Goal: Transaction & Acquisition: Purchase product/service

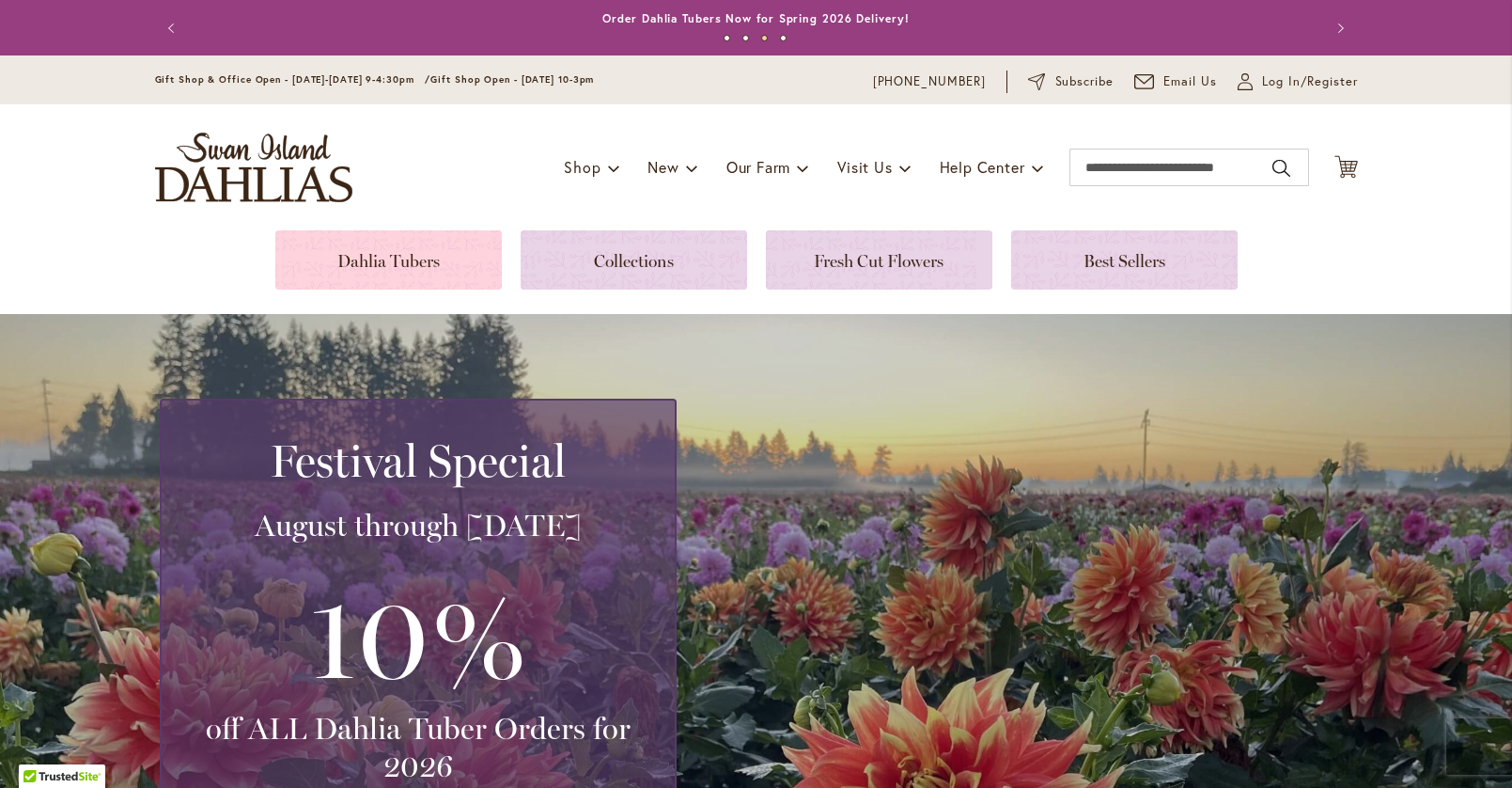
click at [302, 259] on link at bounding box center [388, 260] width 227 height 60
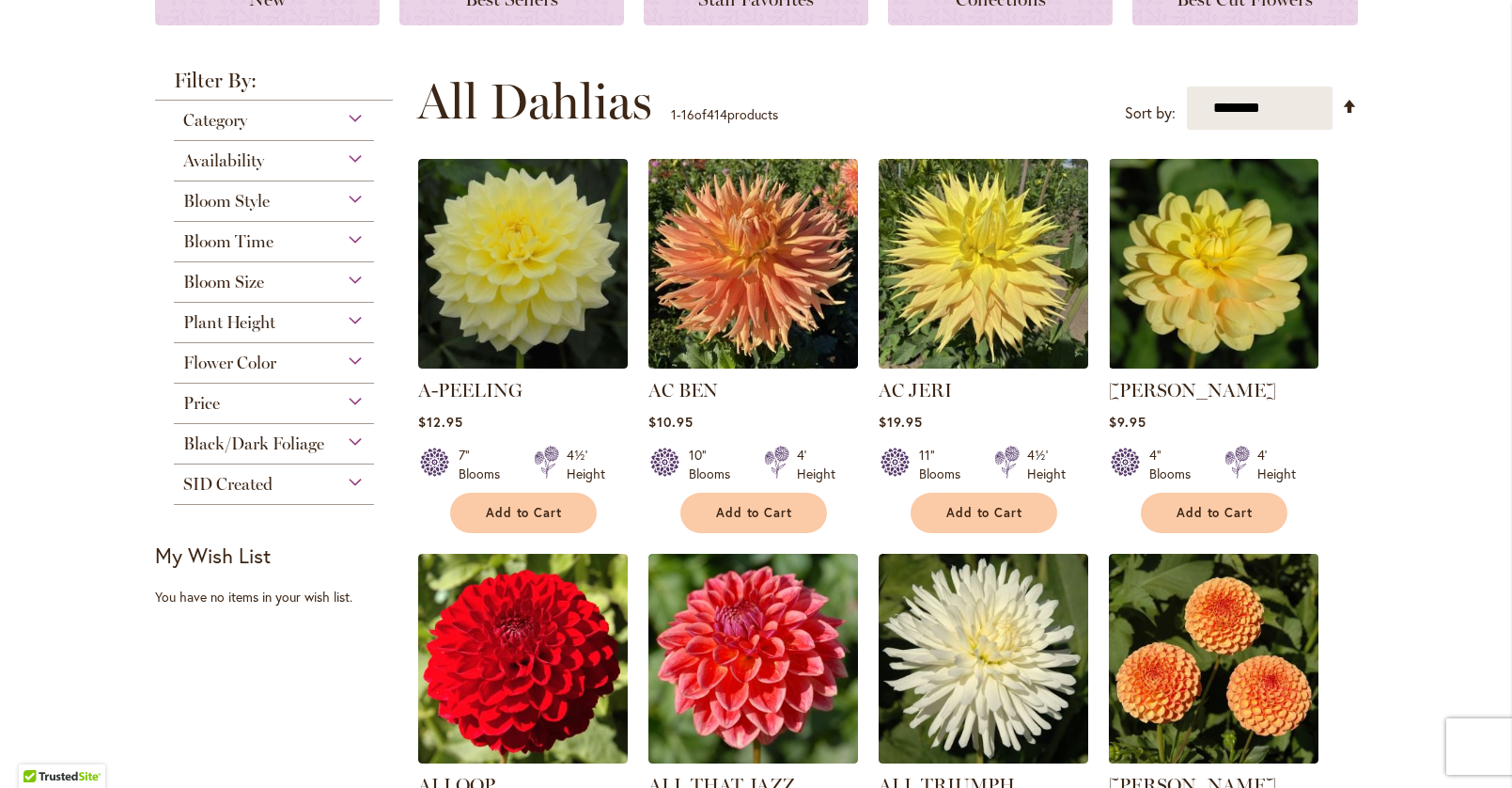
scroll to position [313, 0]
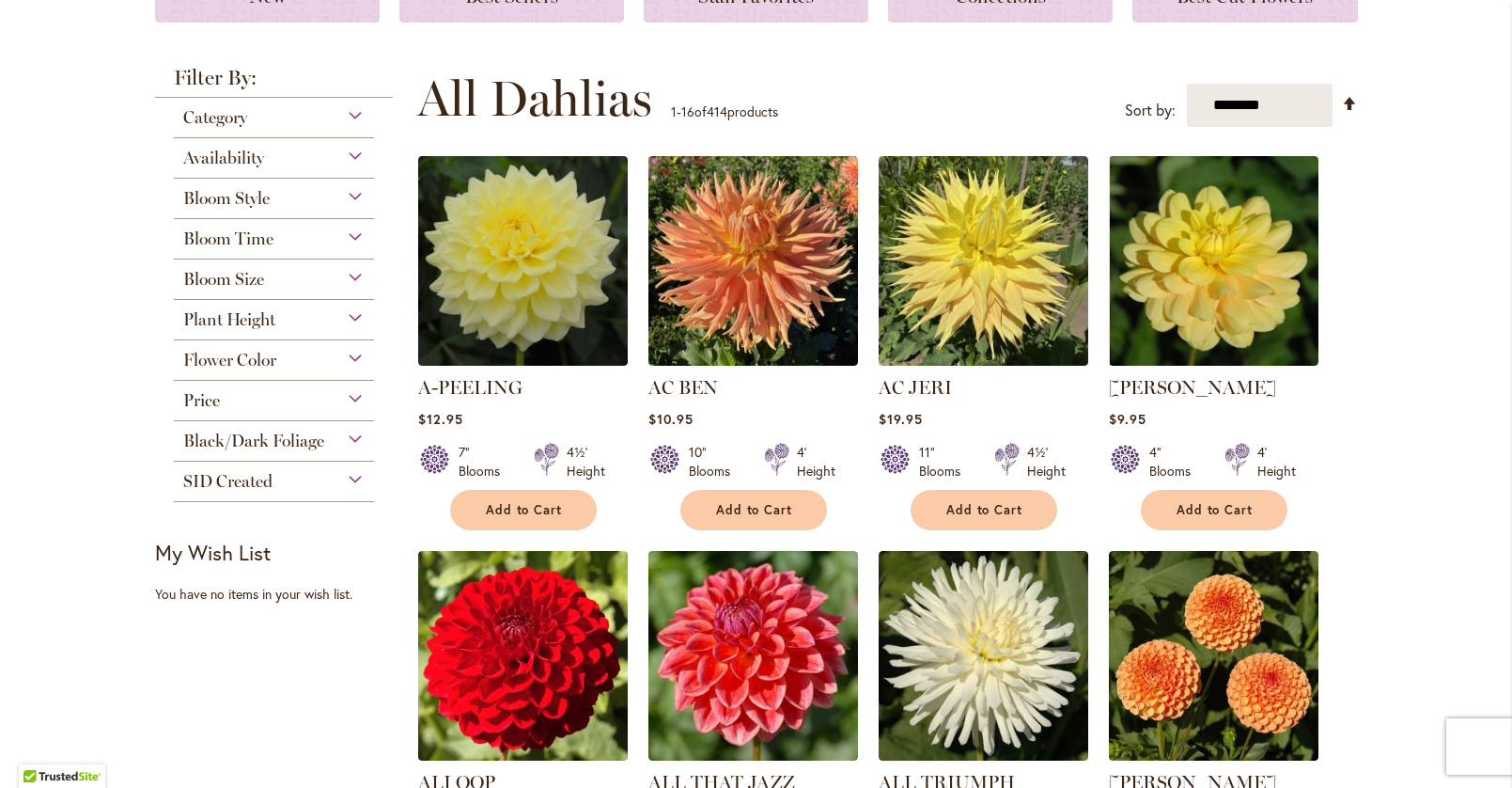
click at [345, 356] on div "Flower Color" at bounding box center [274, 355] width 201 height 30
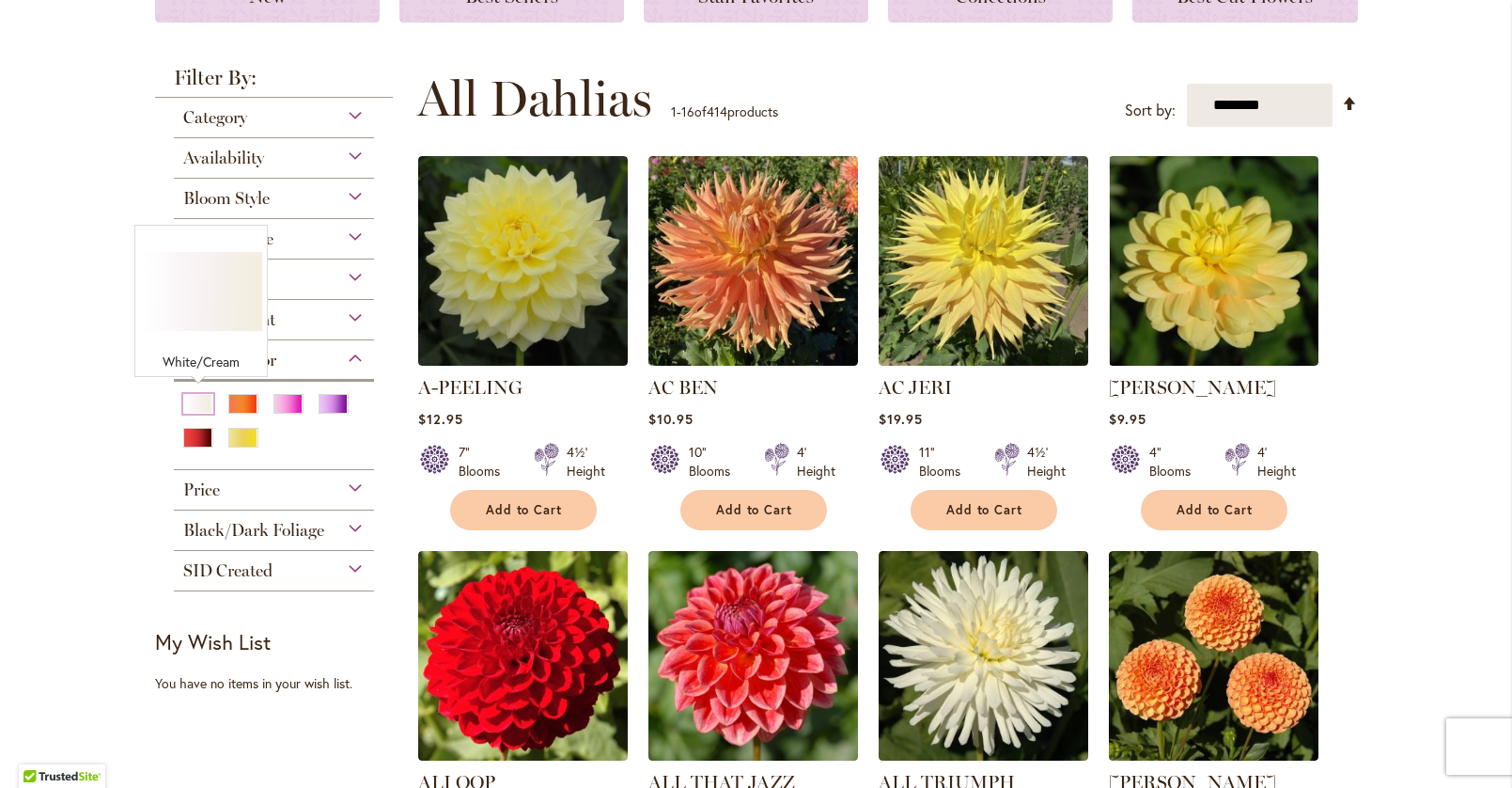
click at [203, 397] on div "White/Cream" at bounding box center [198, 403] width 30 height 20
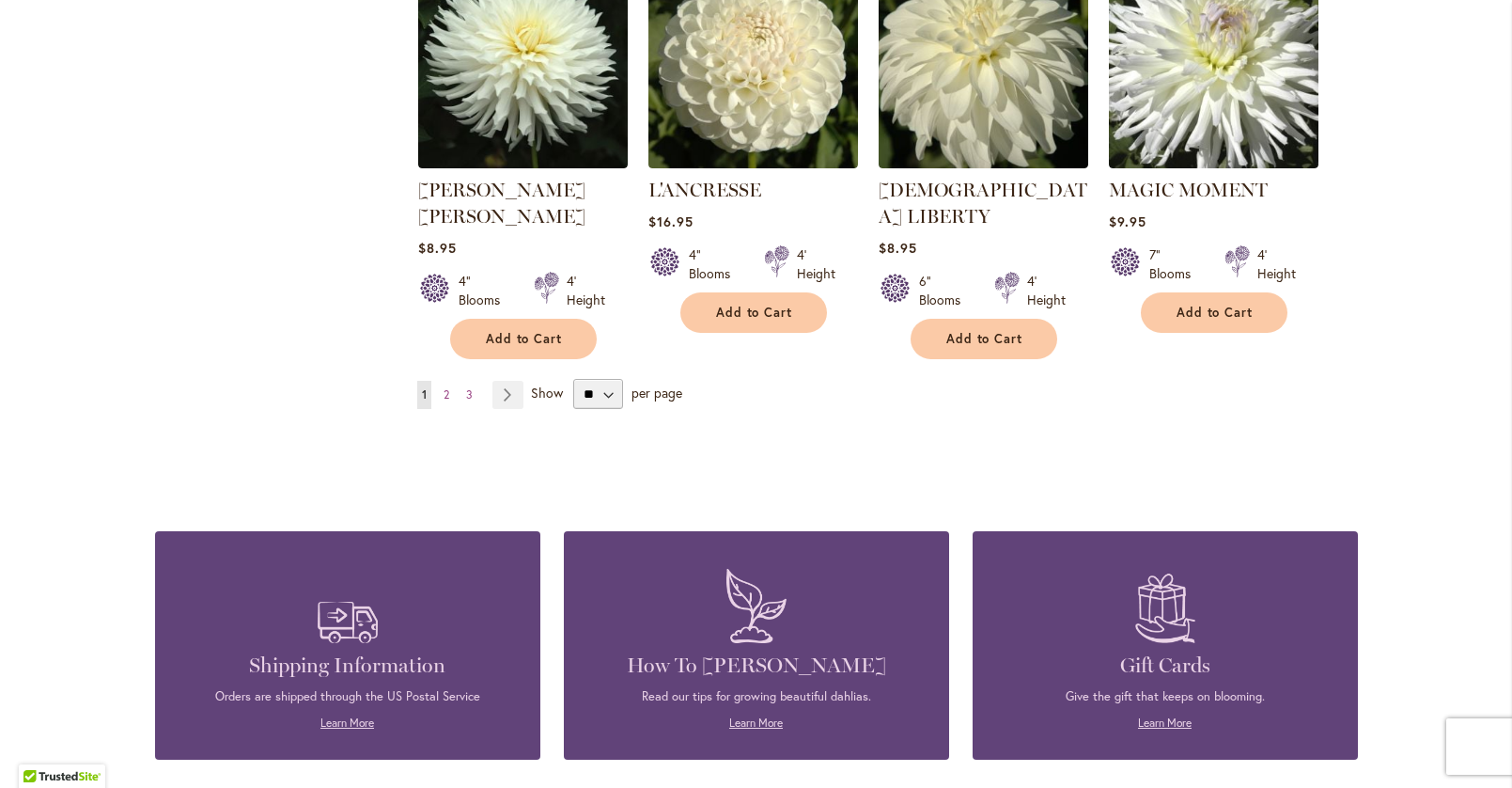
scroll to position [1693, 0]
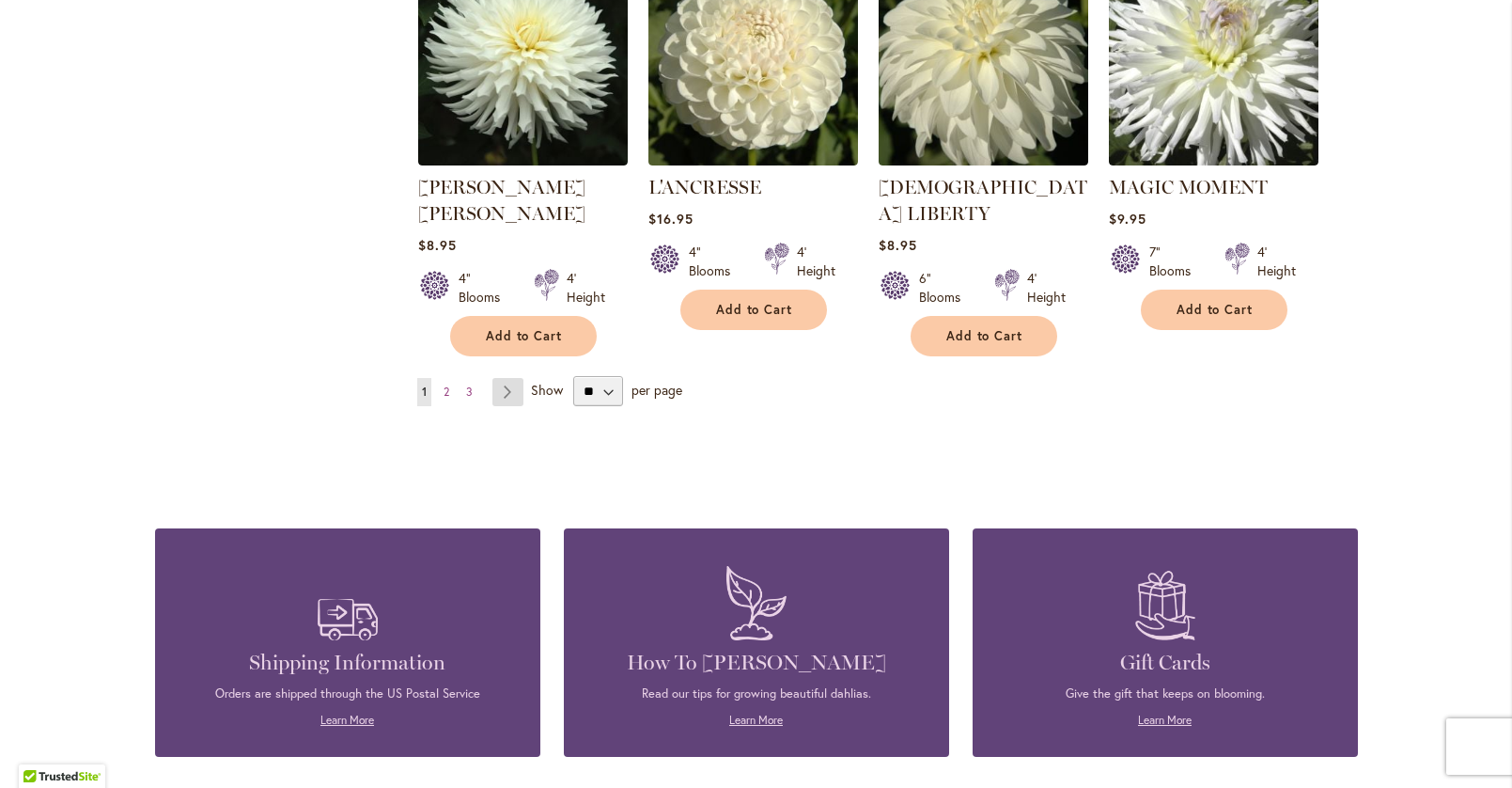
click at [512, 378] on link "Page Next" at bounding box center [508, 392] width 31 height 28
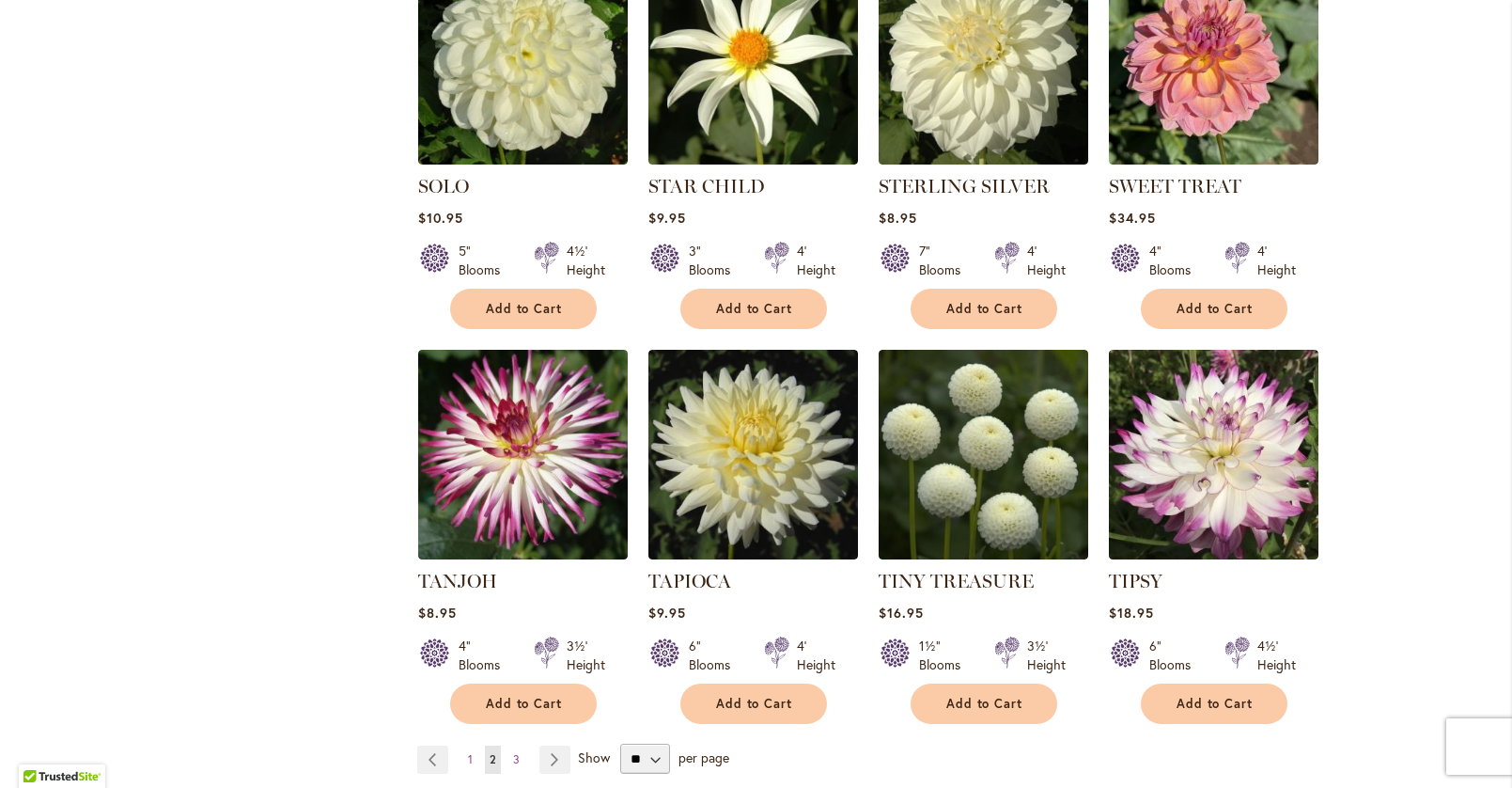
scroll to position [1271, 0]
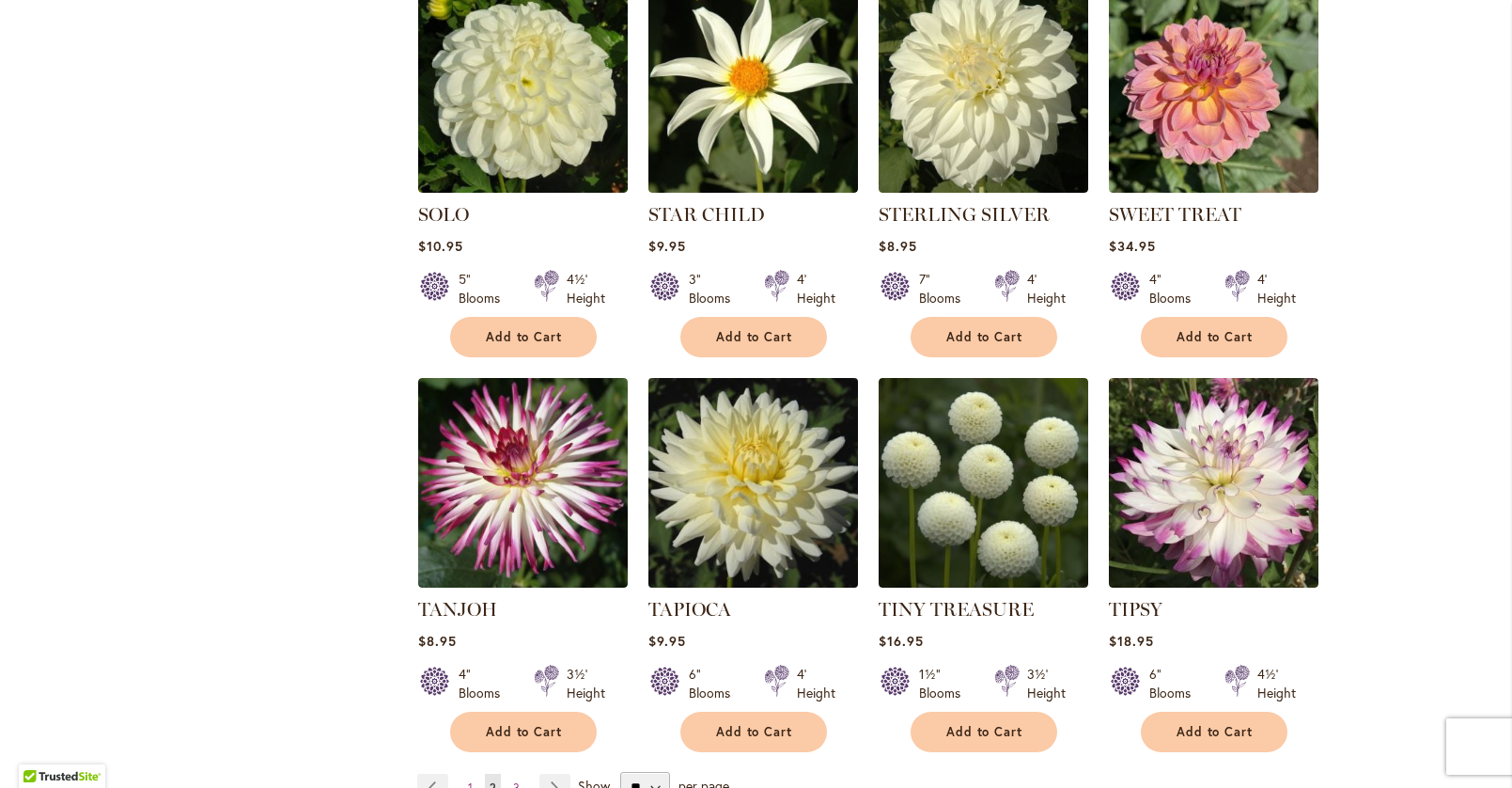
click at [796, 453] on img at bounding box center [752, 482] width 220 height 220
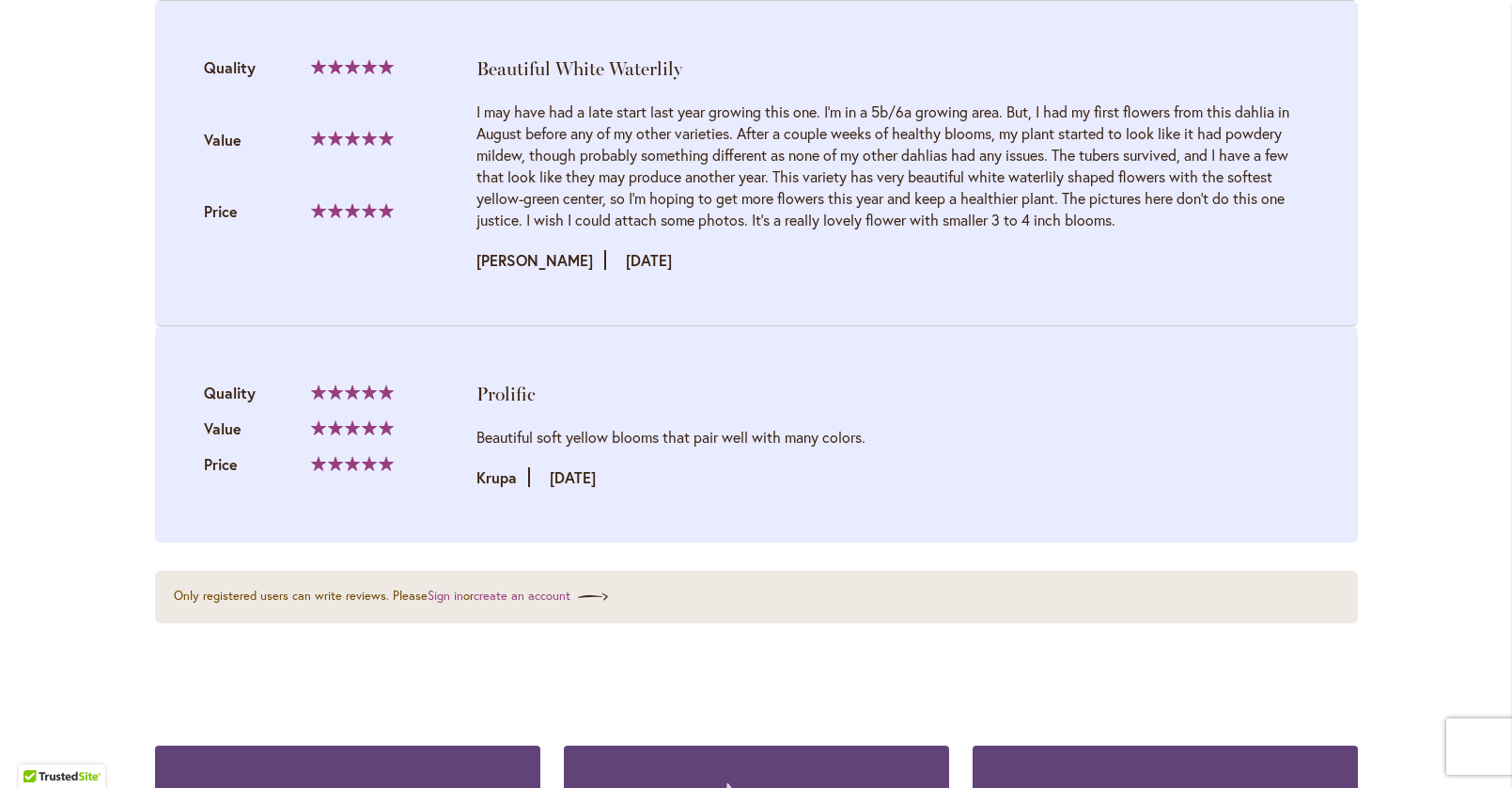
scroll to position [2749, 0]
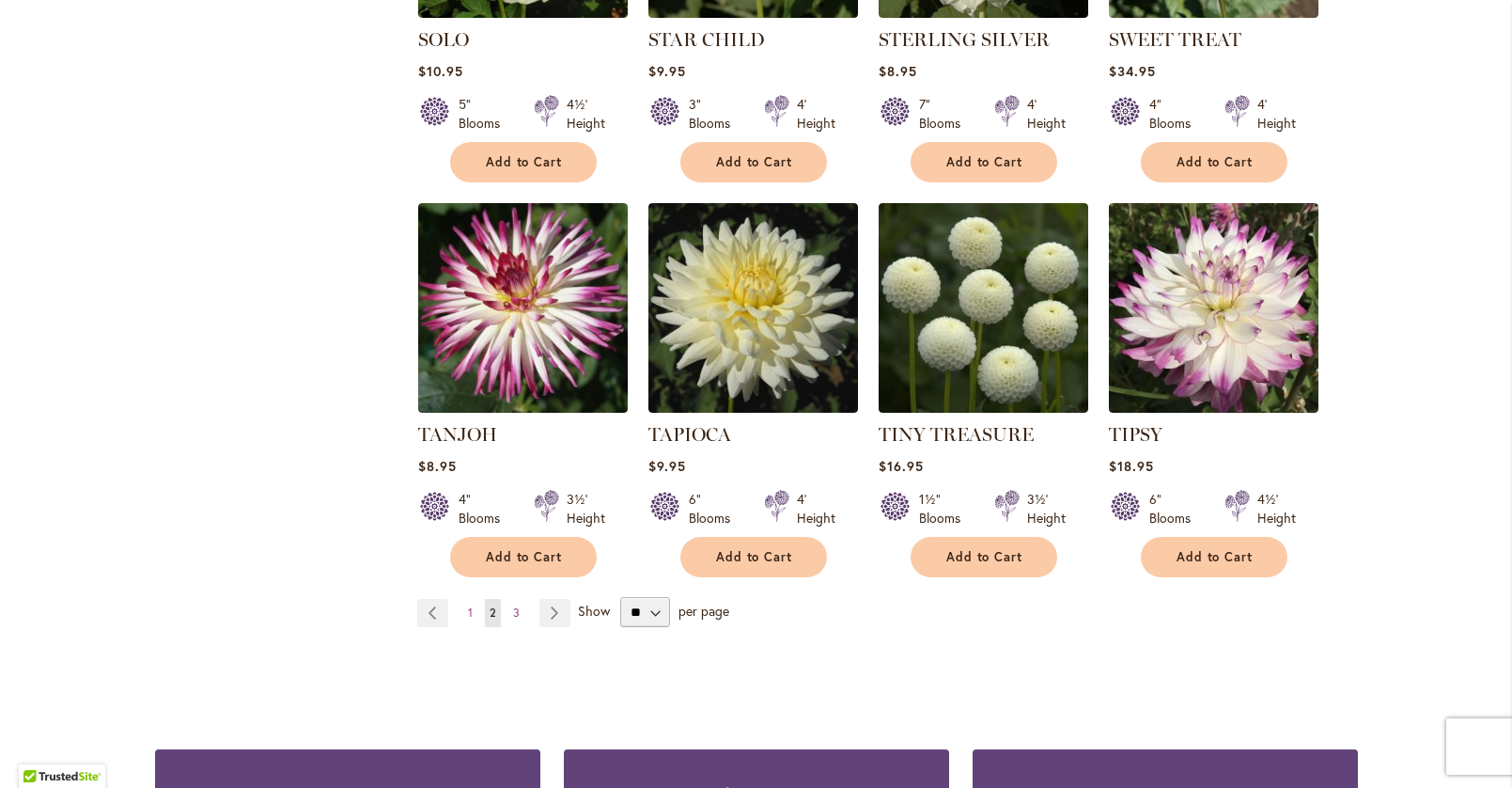
scroll to position [1435, 0]
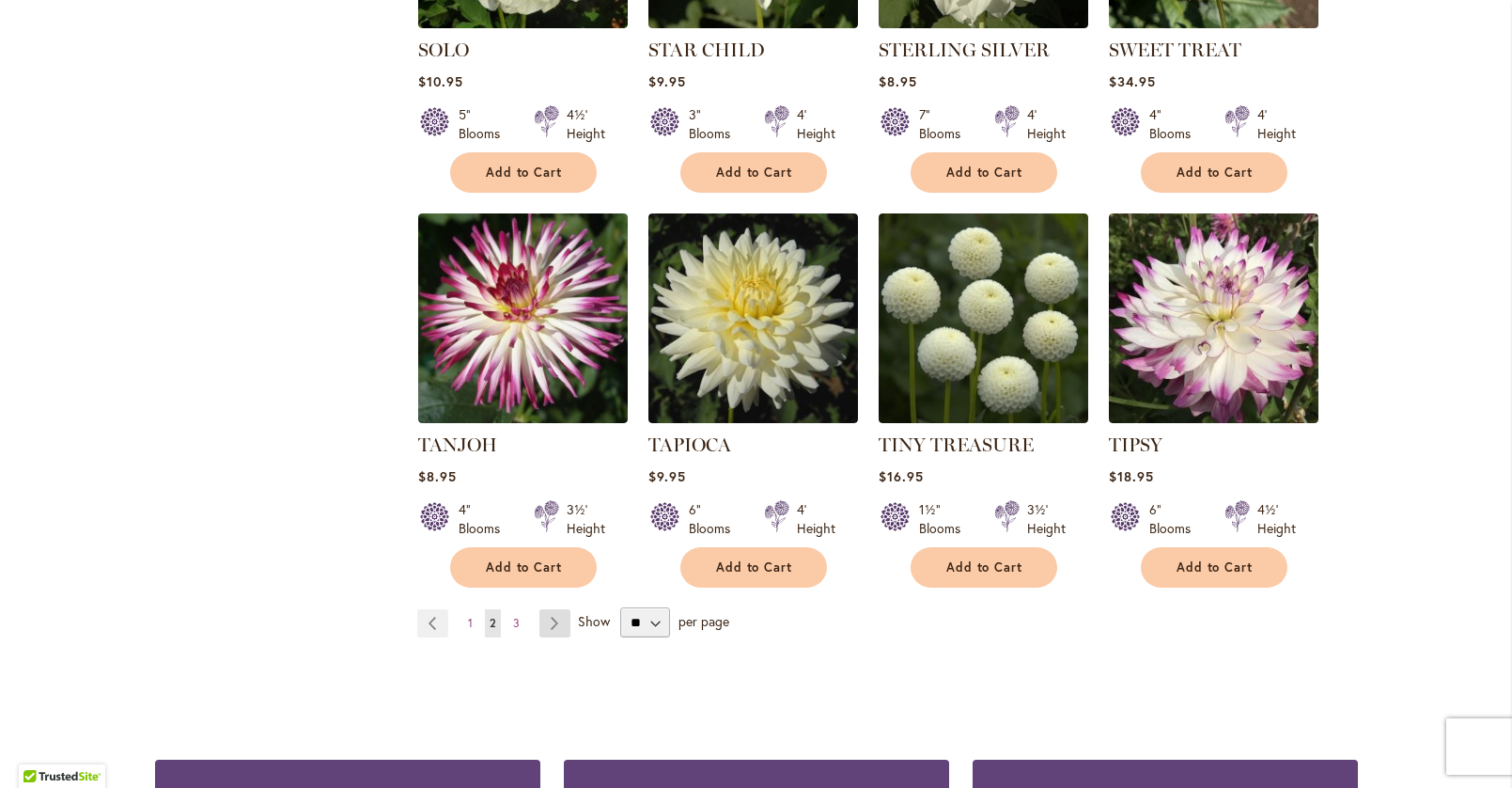
click at [560, 609] on link "Page Next" at bounding box center [554, 623] width 31 height 28
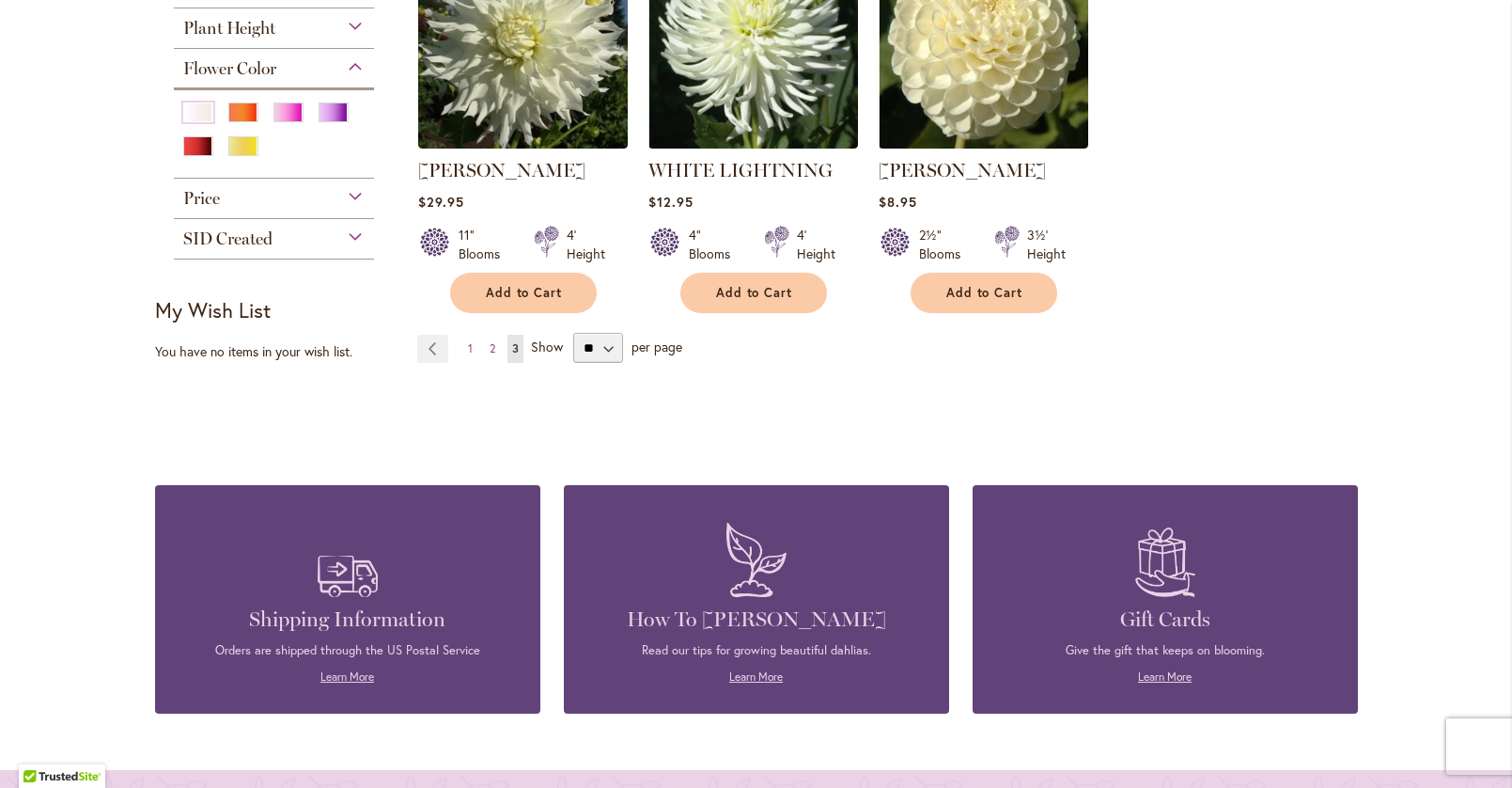
scroll to position [502, 0]
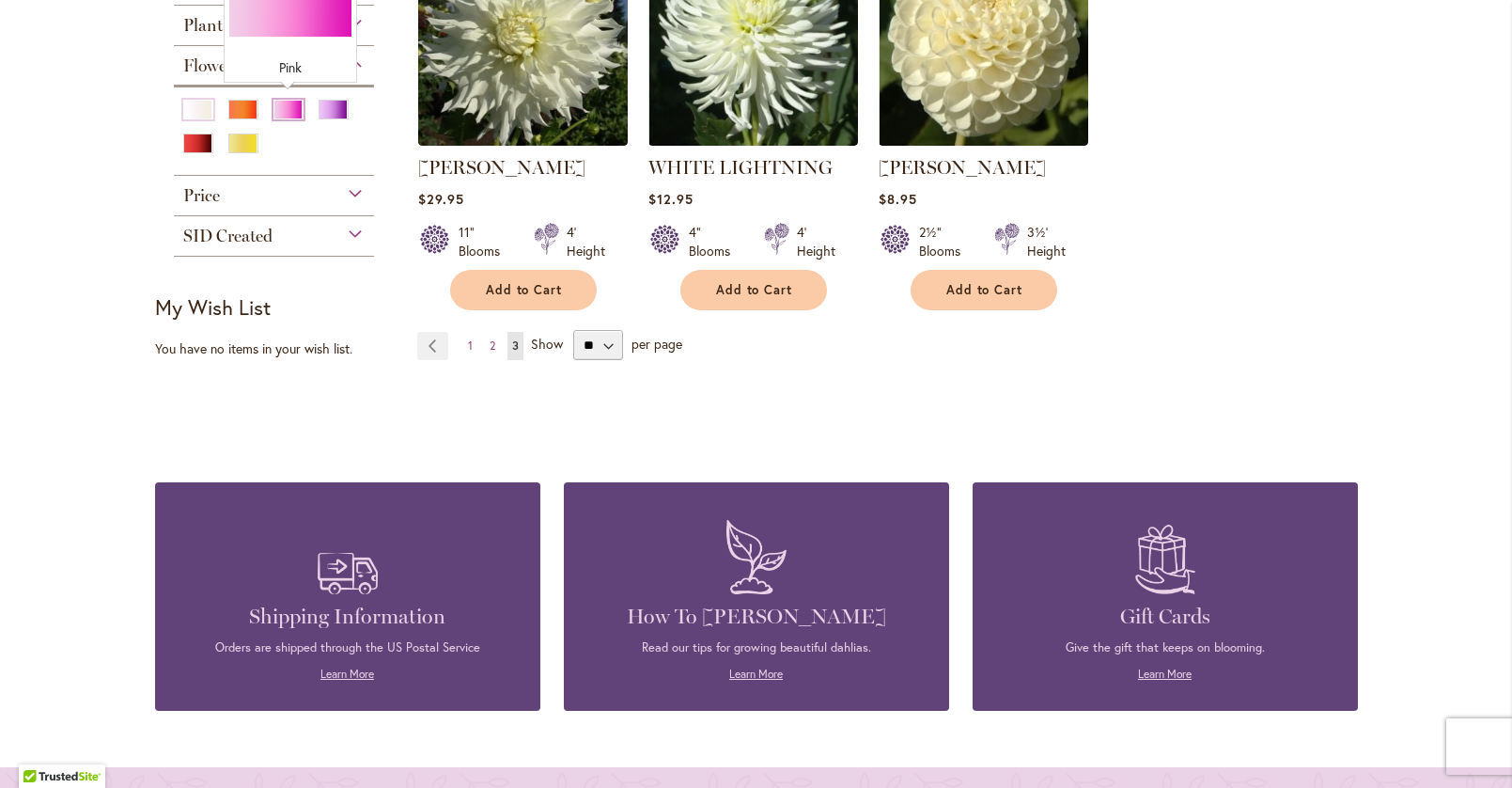
click at [285, 99] on div "Pink" at bounding box center [288, 109] width 30 height 20
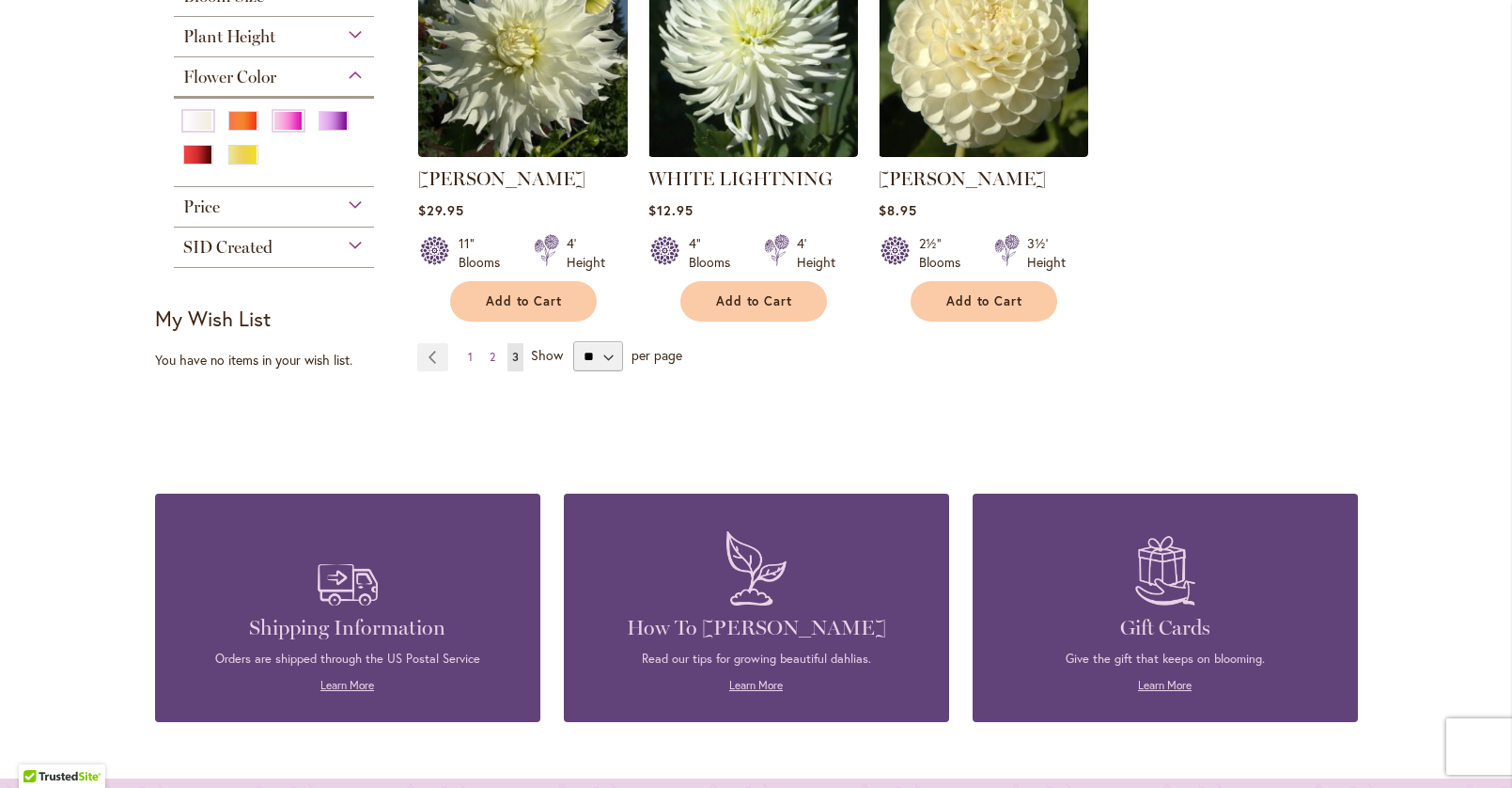
scroll to position [489, 0]
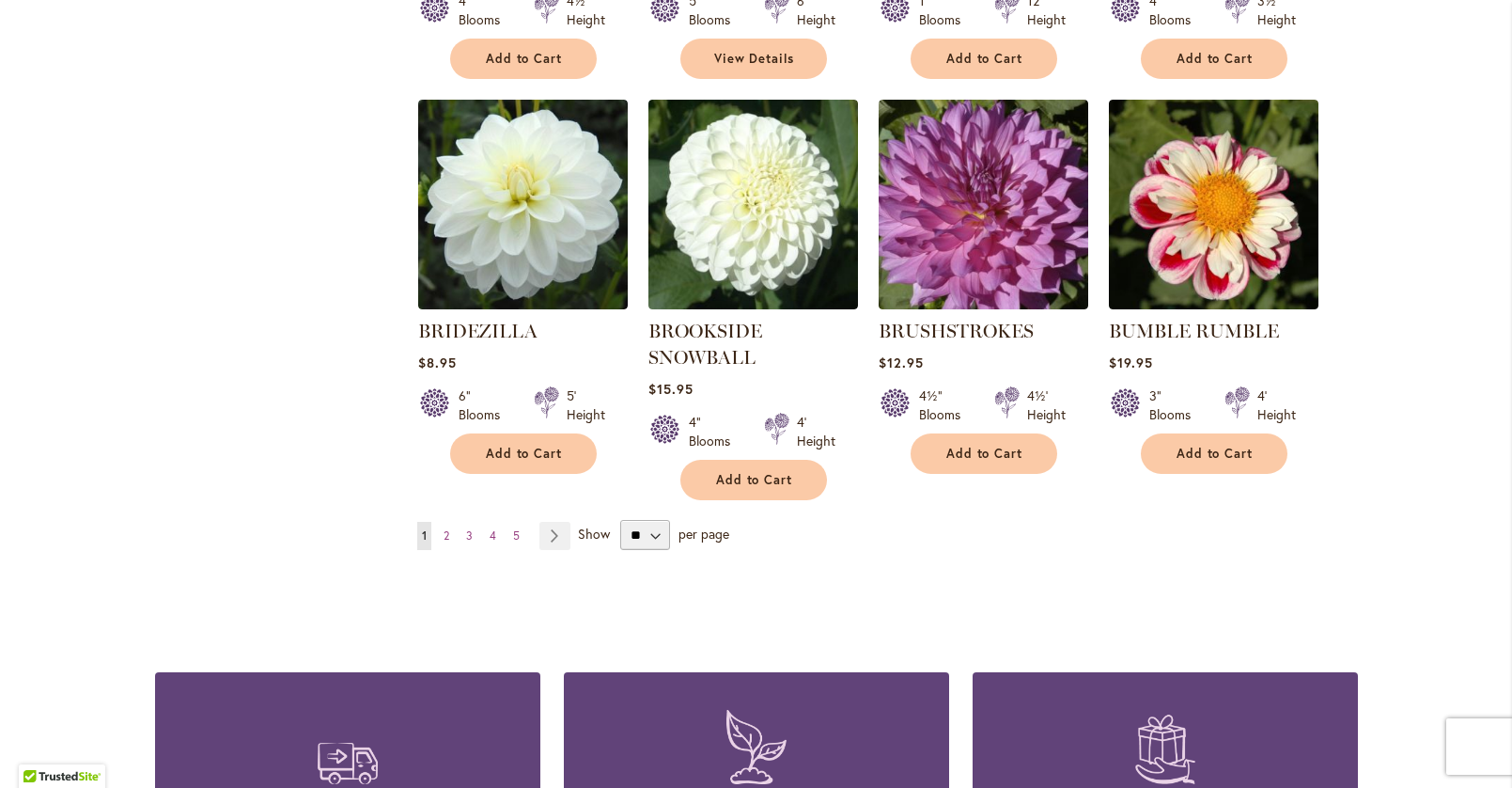
scroll to position [1550, 0]
